Goal: Information Seeking & Learning: Learn about a topic

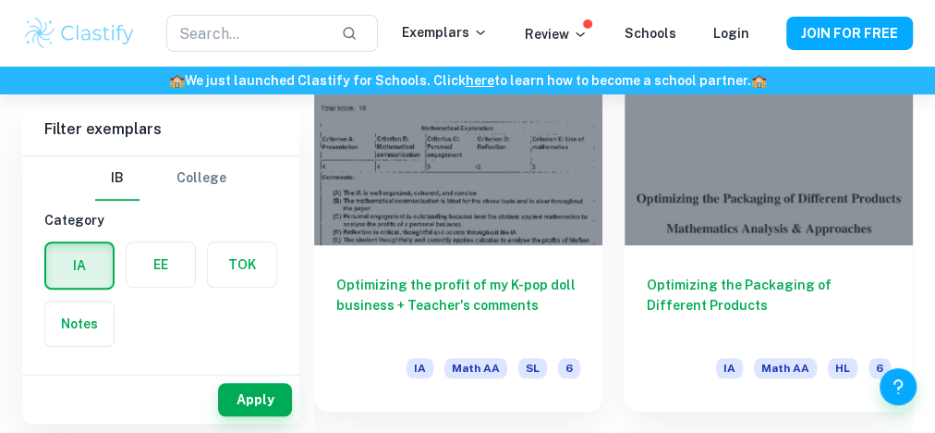
scroll to position [624, 0]
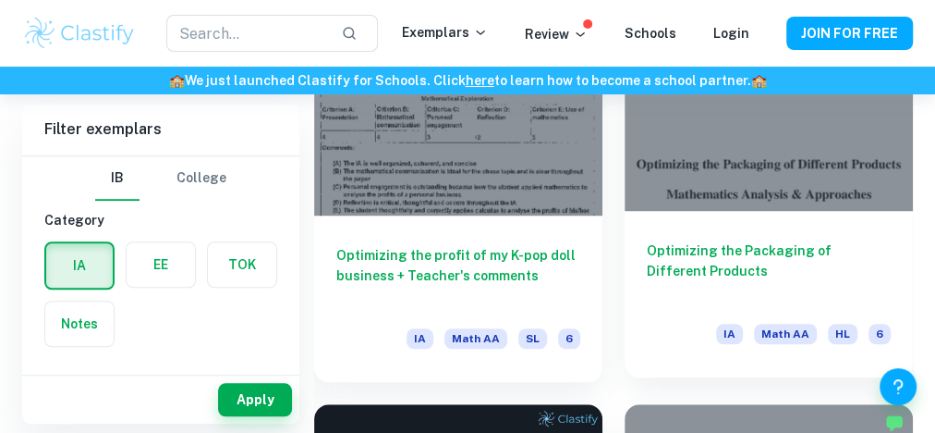
click at [701, 251] on h6 "Optimizing the Packaging of Different Products" at bounding box center [769, 270] width 244 height 61
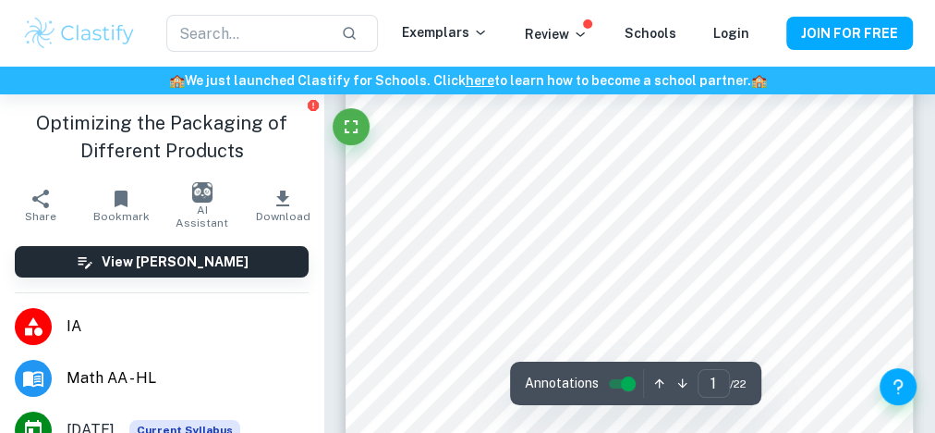
scroll to position [173, 0]
type input "4"
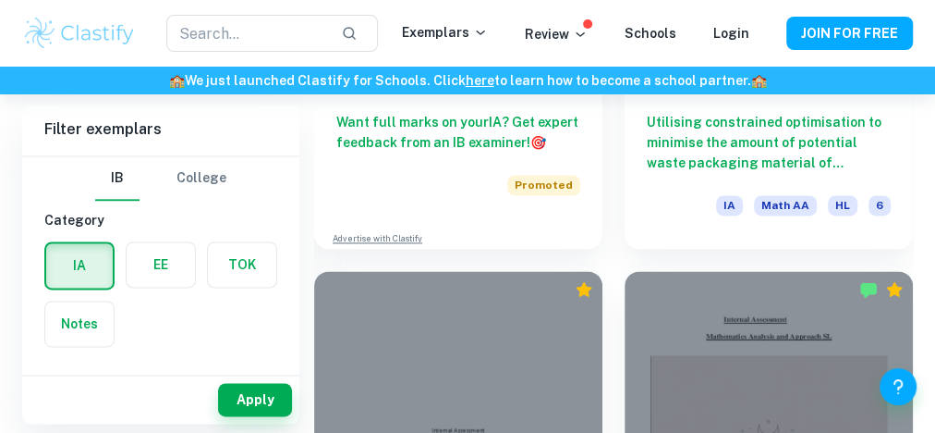
scroll to position [1191, 0]
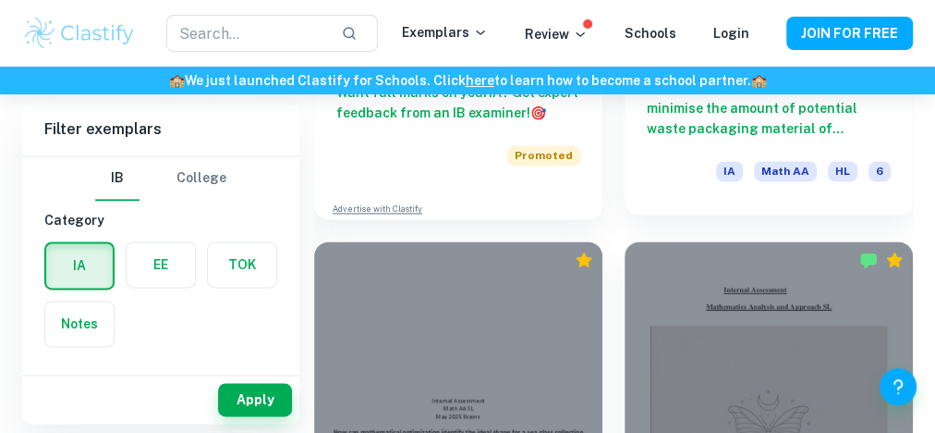
click at [733, 129] on h6 "Utilising constrained optimisation to minimise the amount of potential waste pa…" at bounding box center [769, 108] width 244 height 61
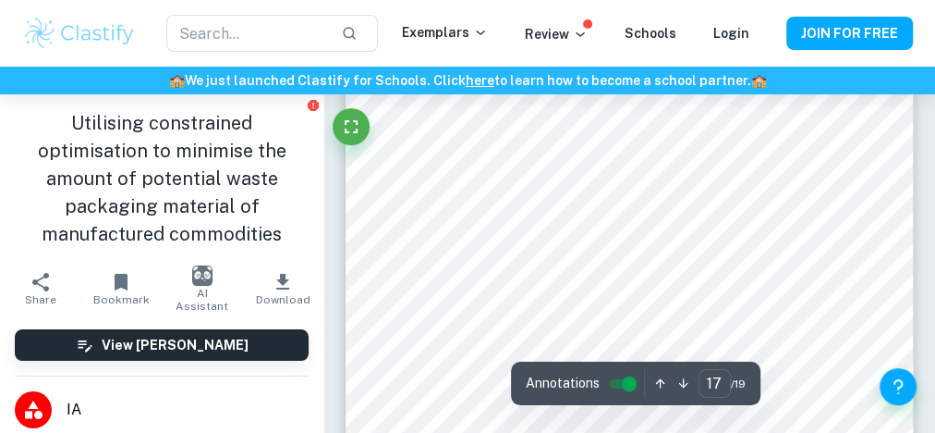
type input "18"
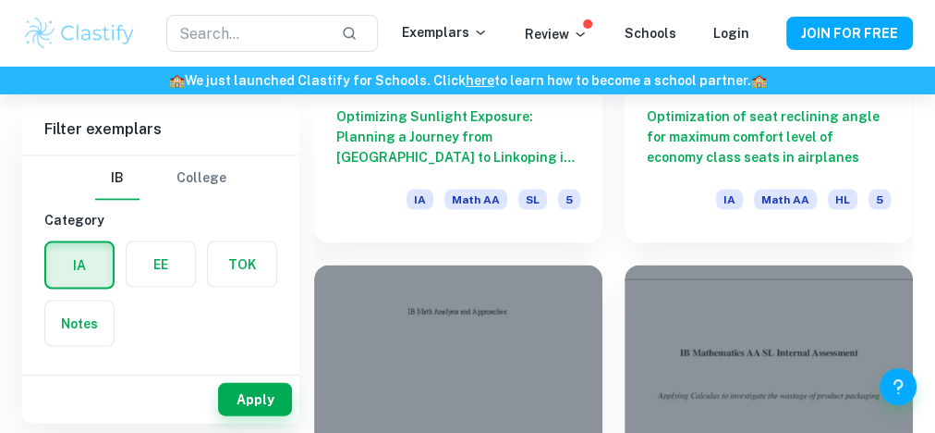
scroll to position [8829, 0]
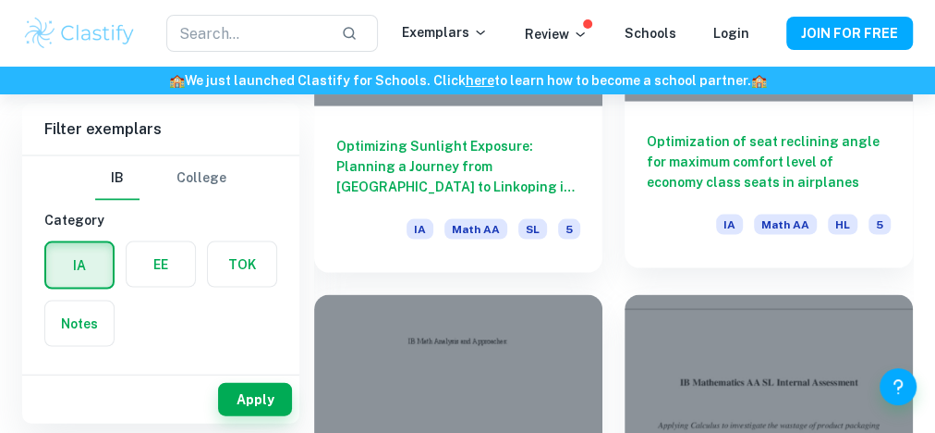
click at [697, 166] on h6 "Optimization of seat reclining angle for maximum comfort level of economy class…" at bounding box center [769, 161] width 244 height 61
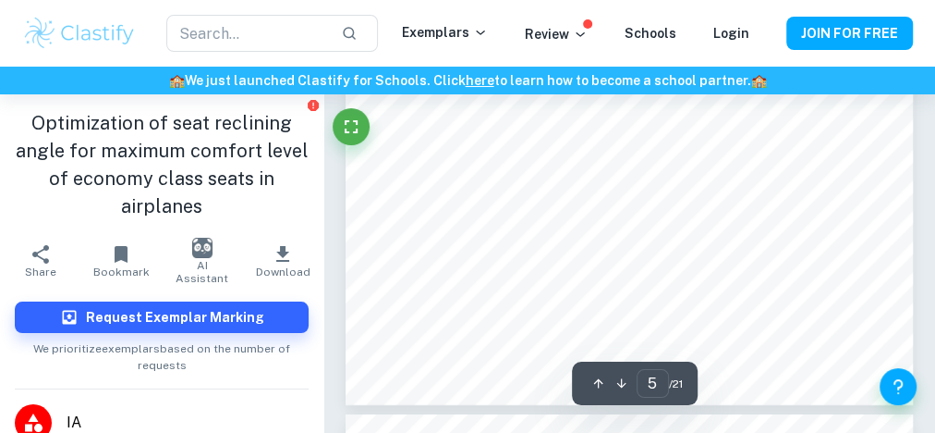
scroll to position [3780, 0]
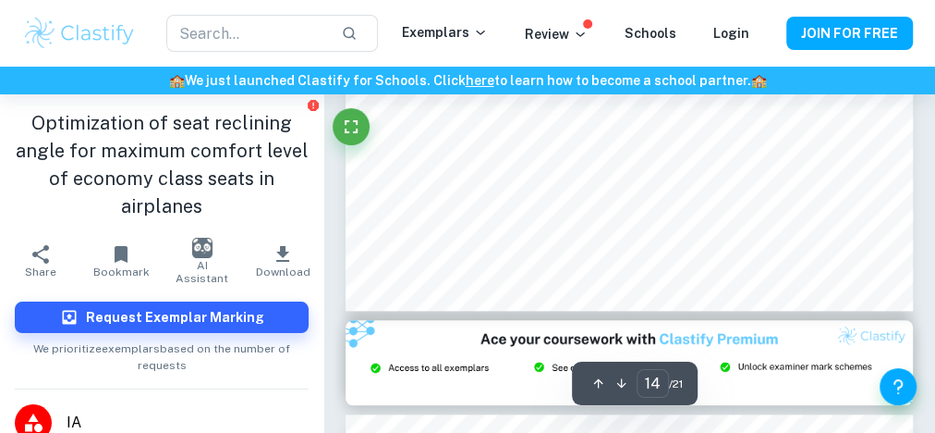
type input "15"
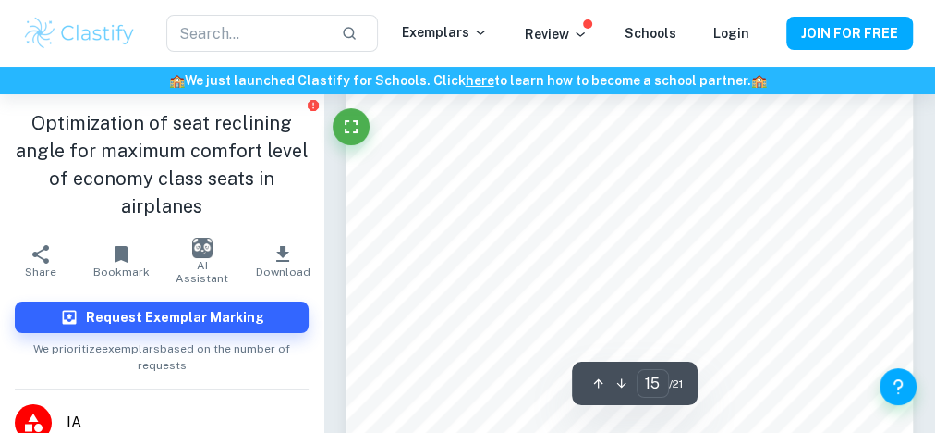
scroll to position [11930, 0]
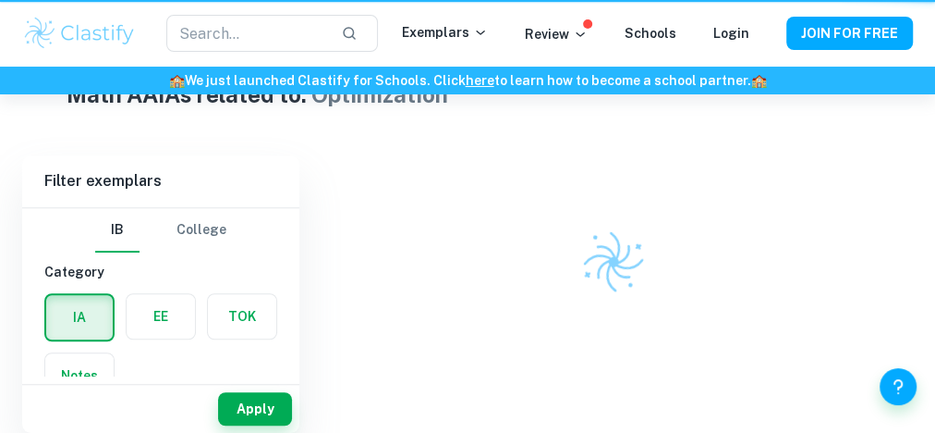
scroll to position [467, 0]
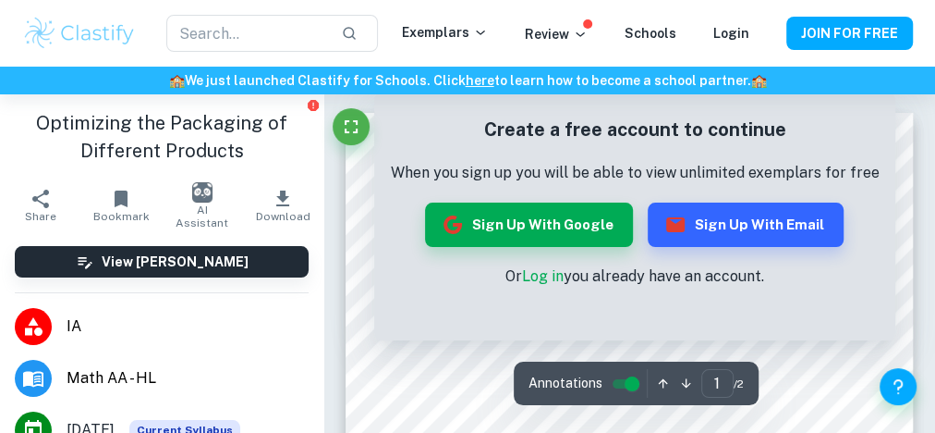
drag, startPoint x: 945, startPoint y: 74, endPoint x: 941, endPoint y: 132, distance: 58.4
click at [934, 132] on html "We value your privacy We use cookies to enhance your browsing experience, serve…" at bounding box center [467, 216] width 935 height 433
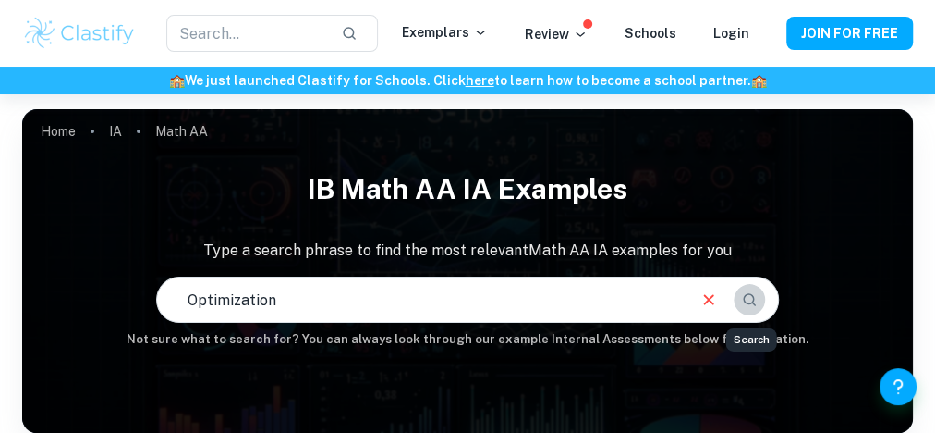
click at [744, 309] on button "Search" at bounding box center [749, 299] width 31 height 31
